Goal: Navigation & Orientation: Find specific page/section

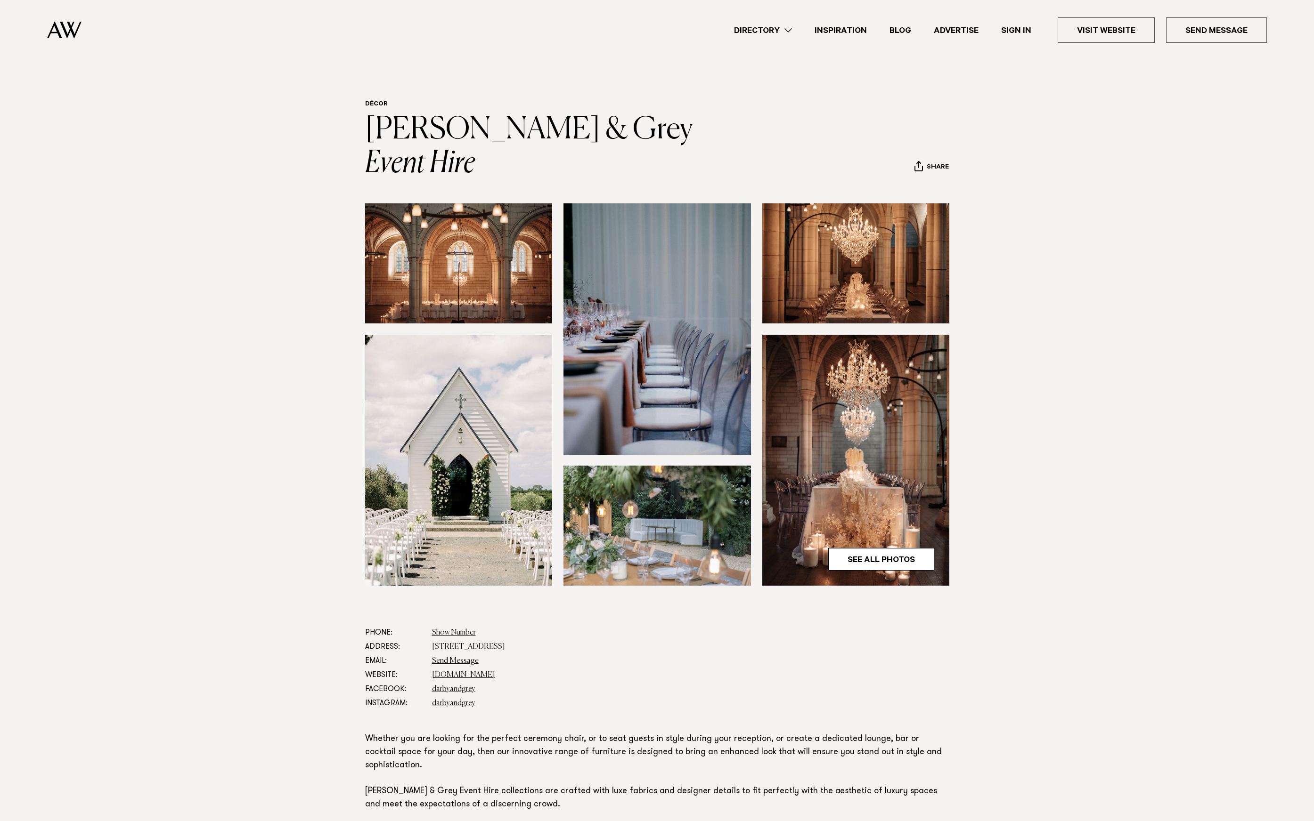
click at [81, 16] on nav "Directory Hair & Makeup Flowers Venues" at bounding box center [656, 30] width 1219 height 60
click at [67, 21] on nav "Directory Hair & Makeup Flowers Venues" at bounding box center [656, 30] width 1219 height 60
click at [66, 28] on img at bounding box center [64, 29] width 34 height 17
